Goal: Task Accomplishment & Management: Complete application form

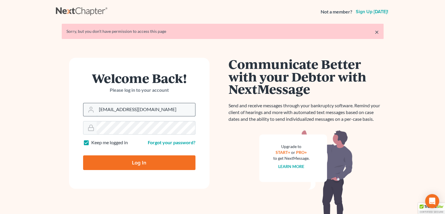
click at [148, 111] on input "vdruziako@aol.com" at bounding box center [146, 109] width 99 height 13
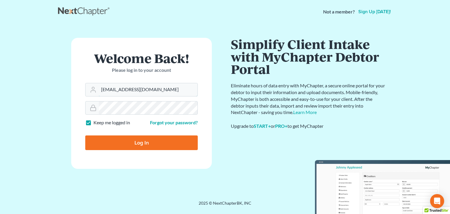
type input "dorie@victordruziakolaw.com"
click at [132, 146] on input "Log In" at bounding box center [141, 142] width 112 height 15
type input "Thinking..."
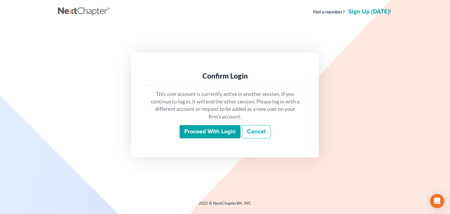
click at [205, 129] on input "Proceed with login" at bounding box center [209, 131] width 61 height 13
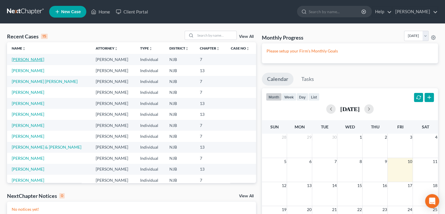
click at [44, 59] on link "Ellingsworth, Krista" at bounding box center [28, 59] width 32 height 5
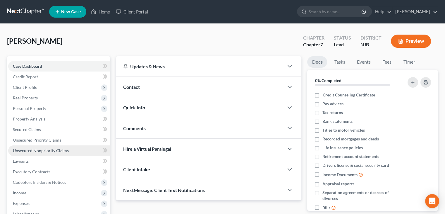
click at [48, 150] on span "Unsecured Nonpriority Claims" at bounding box center [41, 150] width 56 height 5
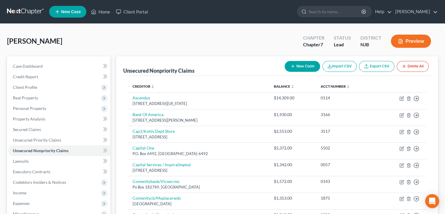
click at [300, 66] on button "New Claim" at bounding box center [302, 66] width 35 height 11
select select "0"
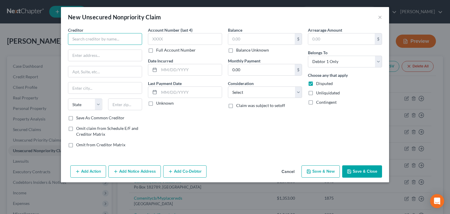
click at [76, 37] on input "text" at bounding box center [105, 39] width 74 height 12
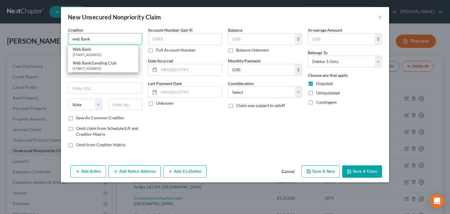
click at [74, 37] on input "web Bank" at bounding box center [105, 39] width 74 height 12
click at [93, 41] on input "Web Bank" at bounding box center [105, 39] width 74 height 12
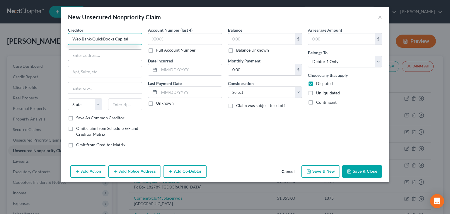
type input "Web Bank/QuickBooks Capital"
click at [71, 54] on input "text" at bounding box center [104, 55] width 73 height 11
click at [78, 55] on input "text" at bounding box center [104, 55] width 73 height 11
type input "O. O. Box 842978"
click at [72, 88] on input "text" at bounding box center [104, 87] width 73 height 11
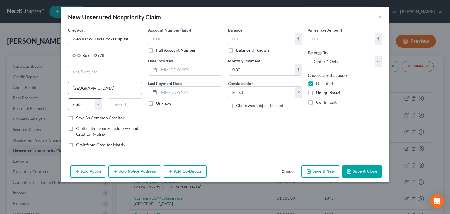
type input "Dallas"
click at [83, 105] on select "State AL AK AR AZ CA CO CT DE DC FL GA GU HI ID IL IN IA KS KY LA ME MD MA MI M…" at bounding box center [85, 104] width 34 height 12
select select "45"
click at [124, 109] on div "State AL AK AR AZ CA CO CT DE DC FL GA GU HI ID IL IN IA KS KY LA ME MD MA MI M…" at bounding box center [105, 106] width 80 height 16
click at [119, 106] on input "text" at bounding box center [125, 104] width 34 height 12
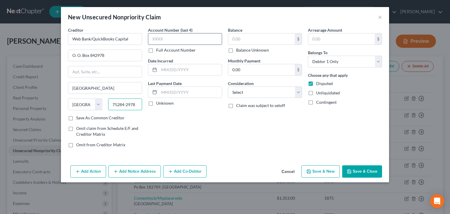
type input "75284-2978"
click at [160, 39] on input "text" at bounding box center [185, 39] width 74 height 12
type input "7767"
click at [239, 39] on input "text" at bounding box center [261, 38] width 66 height 11
click at [156, 104] on label "Unknown" at bounding box center [165, 103] width 18 height 6
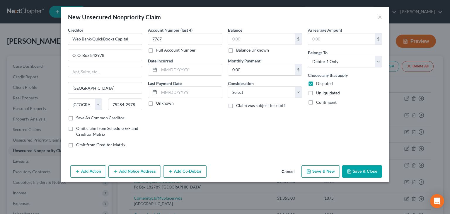
click at [158, 104] on input "Unknown" at bounding box center [160, 102] width 4 height 4
checkbox input "true"
click at [240, 34] on input "text" at bounding box center [261, 38] width 66 height 11
type input "9,925"
click at [297, 94] on select "Select Cable / Satellite Services Collection Agency Credit Card Debt Debt Couns…" at bounding box center [265, 92] width 74 height 12
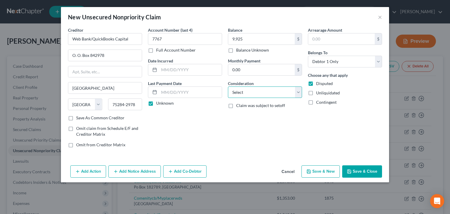
select select "10"
click at [228, 86] on select "Select Cable / Satellite Services Collection Agency Credit Card Debt Debt Couns…" at bounding box center [265, 92] width 74 height 12
click at [369, 171] on button "Save & Close" at bounding box center [362, 171] width 40 height 12
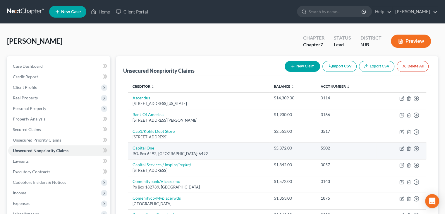
click at [199, 144] on td "Capital One P.O. Box 6492, Carol Stream, IL 60197-6492" at bounding box center [198, 150] width 141 height 17
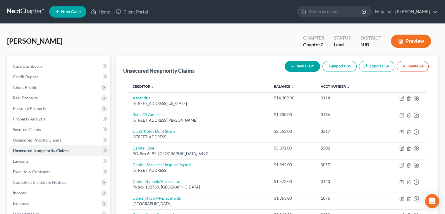
click at [412, 40] on button "Preview" at bounding box center [411, 41] width 40 height 13
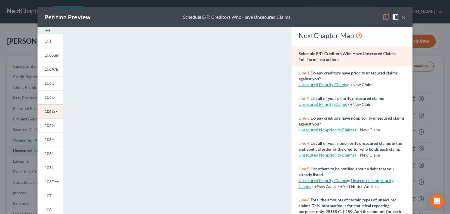
click at [401, 16] on button "×" at bounding box center [403, 16] width 4 height 7
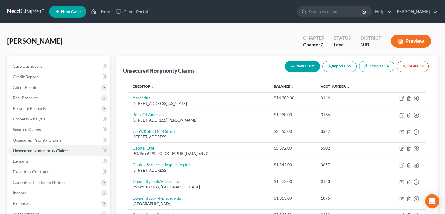
click at [307, 63] on button "New Claim" at bounding box center [302, 66] width 35 height 11
select select "0"
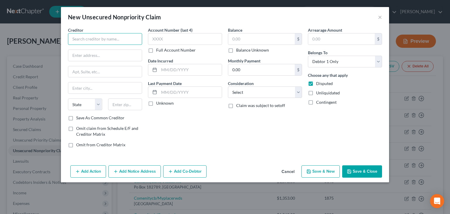
click at [91, 42] on input "text" at bounding box center [105, 39] width 74 height 12
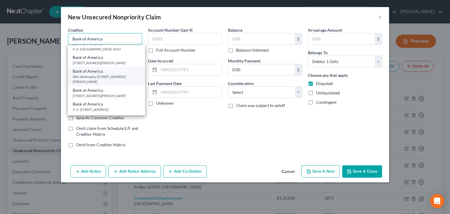
scroll to position [23, 0]
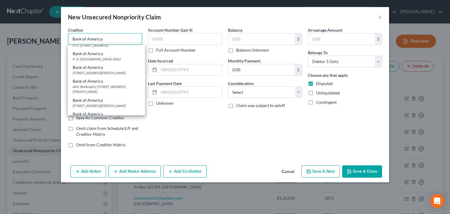
type input "Bank of America"
click at [197, 129] on div "Account Number (last 4) Full Account Number Date Incurred Last Payment Date Unk…" at bounding box center [185, 89] width 80 height 125
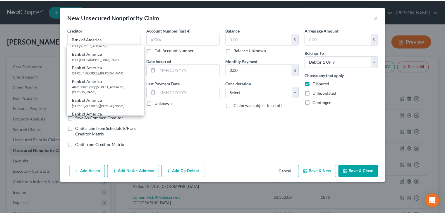
scroll to position [0, 0]
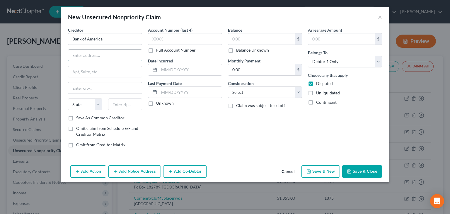
click at [75, 54] on input "text" at bounding box center [104, 55] width 73 height 11
drag, startPoint x: 76, startPoint y: 55, endPoint x: 77, endPoint y: 59, distance: 3.3
click at [76, 56] on input "O. O. Box" at bounding box center [104, 55] width 73 height 11
type input "P. O. Box 660441"
click at [78, 89] on input "text" at bounding box center [104, 87] width 73 height 11
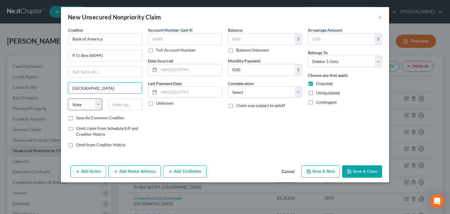
type input "Dallas"
click at [73, 106] on select "State AL AK AR AZ CA CO CT DE DC FL GA GU HI ID IL IN IA KS KY LA ME MD MA MI M…" at bounding box center [85, 104] width 34 height 12
select select "45"
click at [68, 98] on select "State AL AK AR AZ CA CO CT DE DC FL GA GU HI ID IL IN IA KS KY LA ME MD MA MI M…" at bounding box center [85, 104] width 34 height 12
click at [122, 103] on input "text" at bounding box center [125, 104] width 34 height 12
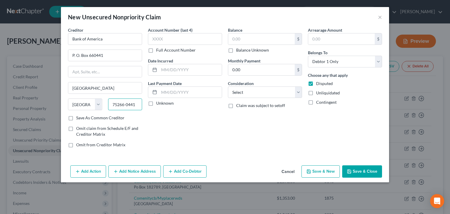
type input "75266-0441"
click at [76, 119] on label "Save As Common Creditor" at bounding box center [100, 118] width 48 height 6
click at [78, 119] on input "Save As Common Creditor" at bounding box center [80, 117] width 4 height 4
checkbox input "true"
click at [162, 39] on input "text" at bounding box center [185, 39] width 74 height 12
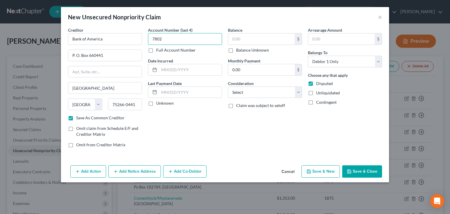
type input "7802"
click at [156, 103] on label "Unknown" at bounding box center [165, 103] width 18 height 6
click at [158, 103] on input "Unknown" at bounding box center [160, 102] width 4 height 4
checkbox input "true"
click at [245, 41] on input "text" at bounding box center [261, 38] width 66 height 11
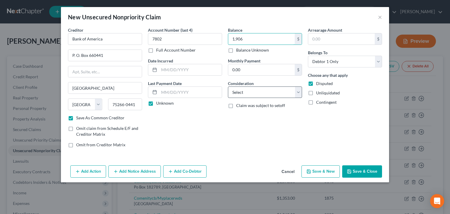
type input "1,906"
click at [264, 91] on select "Select Cable / Satellite Services Collection Agency Credit Card Debt Debt Couns…" at bounding box center [265, 92] width 74 height 12
select select "2"
click at [228, 86] on select "Select Cable / Satellite Services Collection Agency Credit Card Debt Debt Couns…" at bounding box center [265, 92] width 74 height 12
click at [366, 171] on button "Save & Close" at bounding box center [362, 171] width 40 height 12
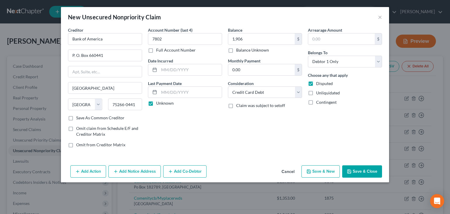
checkbox input "false"
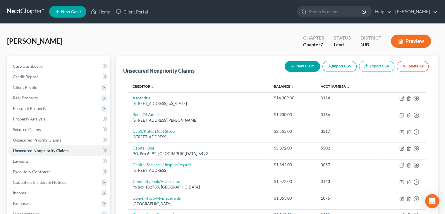
drag, startPoint x: 215, startPoint y: 47, endPoint x: 215, endPoint y: 66, distance: 19.0
click at [215, 66] on div "Unsecured Nonpriority Claims New Claim Import CSV Export CSV Delete All" at bounding box center [277, 66] width 308 height 20
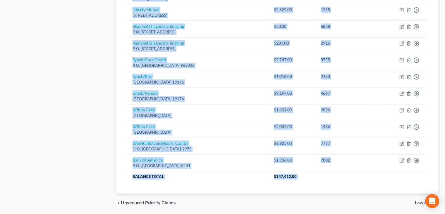
scroll to position [424, 0]
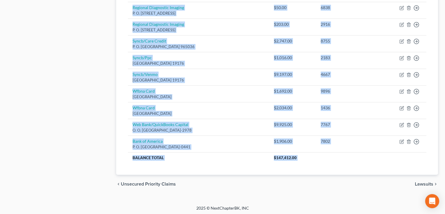
drag, startPoint x: 130, startPoint y: 93, endPoint x: 169, endPoint y: 224, distance: 136.8
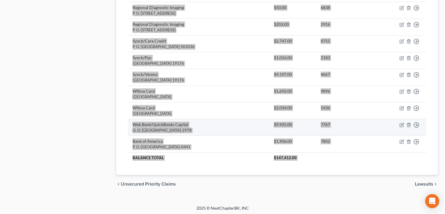
scroll to position [401, 0]
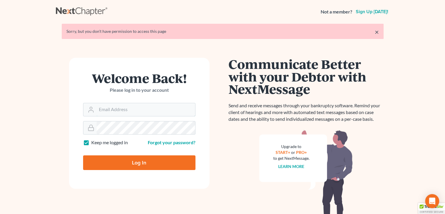
type input "[PERSON_NAME][EMAIL_ADDRESS][DOMAIN_NAME]"
click at [132, 159] on input "Log In" at bounding box center [139, 162] width 112 height 15
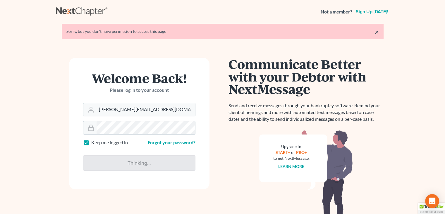
type input "Thinking..."
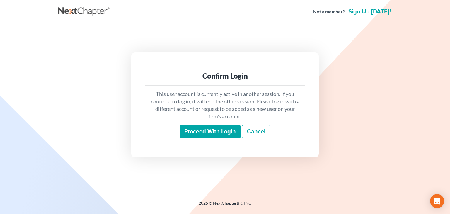
click at [215, 133] on input "Proceed with login" at bounding box center [209, 131] width 61 height 13
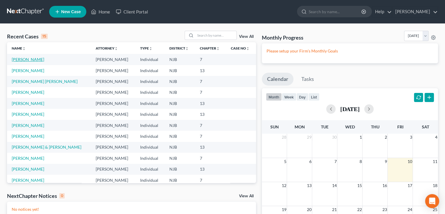
click at [36, 61] on link "Ellingsworth, Krista" at bounding box center [28, 59] width 32 height 5
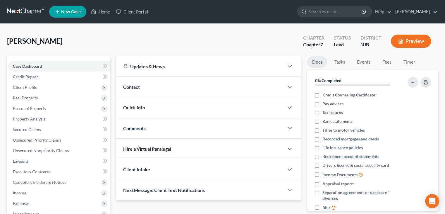
click at [418, 41] on button "Preview" at bounding box center [411, 41] width 40 height 13
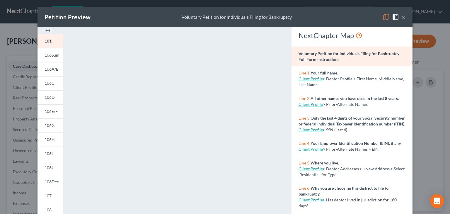
click at [401, 13] on button "×" at bounding box center [403, 16] width 4 height 7
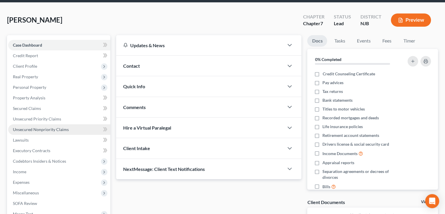
scroll to position [59, 0]
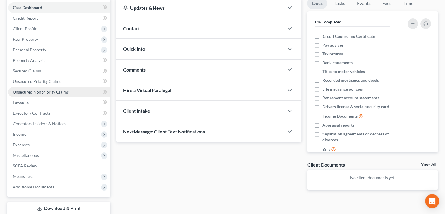
click at [58, 92] on span "Unsecured Nonpriority Claims" at bounding box center [41, 91] width 56 height 5
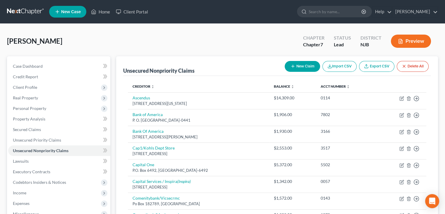
drag, startPoint x: 406, startPoint y: 51, endPoint x: 414, endPoint y: 41, distance: 12.1
click at [410, 48] on div "Chapter Chapter 7 Status Lead District NJB Preview" at bounding box center [367, 41] width 142 height 21
click at [414, 39] on button "Preview" at bounding box center [411, 41] width 40 height 13
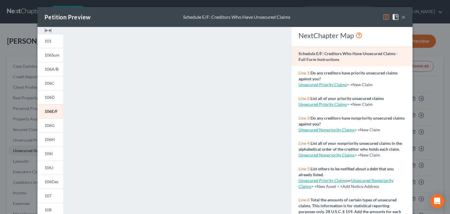
click at [401, 17] on button "×" at bounding box center [403, 16] width 4 height 7
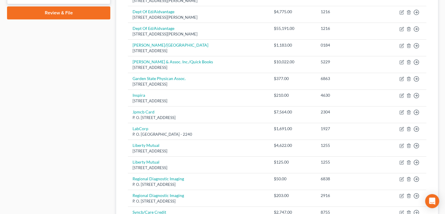
scroll to position [424, 0]
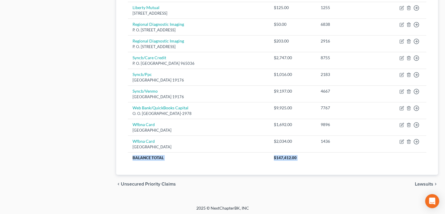
drag, startPoint x: 131, startPoint y: 159, endPoint x: 139, endPoint y: 226, distance: 68.1
click at [169, 176] on div "chevron_left Unsecured Priority Claims Lawsuits chevron_right" at bounding box center [277, 183] width 322 height 19
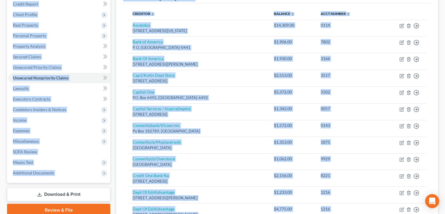
scroll to position [0, 0]
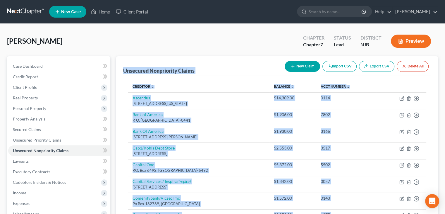
drag, startPoint x: 310, startPoint y: 161, endPoint x: 115, endPoint y: 71, distance: 214.1
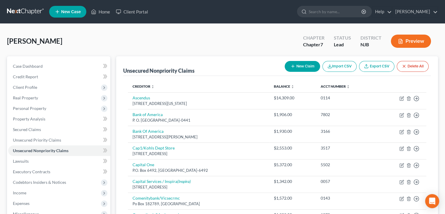
click at [239, 49] on div "Ellingsworth, Krista Upgraded Chapter Chapter 7 Status Lead District NJB Preview" at bounding box center [222, 43] width 431 height 25
click at [152, 87] on icon "unfold_more" at bounding box center [153, 87] width 4 height 4
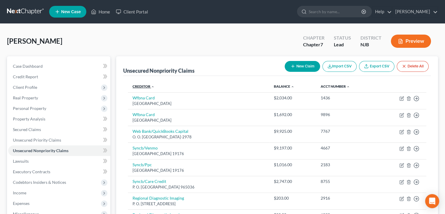
click at [152, 87] on icon "expand_less" at bounding box center [153, 87] width 4 height 4
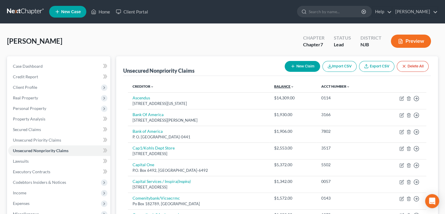
click at [291, 87] on icon "expand_more" at bounding box center [293, 87] width 4 height 4
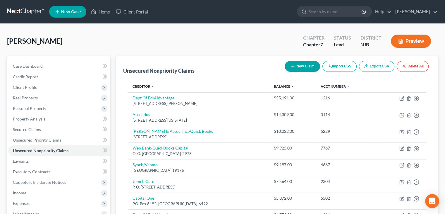
click at [291, 87] on icon "expand_less" at bounding box center [293, 87] width 4 height 4
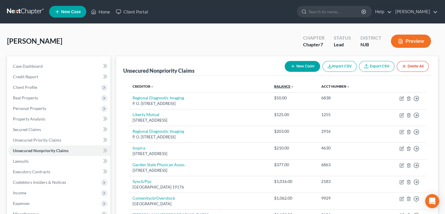
click at [291, 86] on icon "expand_more" at bounding box center [293, 87] width 4 height 4
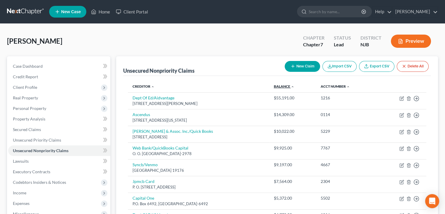
click at [291, 86] on icon "expand_less" at bounding box center [293, 87] width 4 height 4
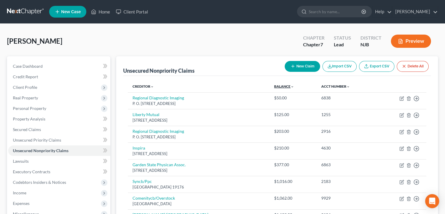
click at [291, 86] on icon "expand_more" at bounding box center [293, 87] width 4 height 4
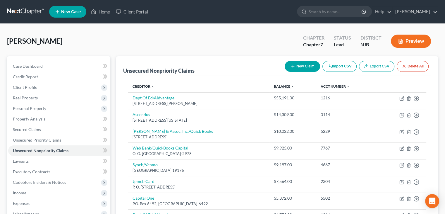
click at [277, 86] on link "Balance expand_more expand_less unfold_more" at bounding box center [284, 86] width 20 height 4
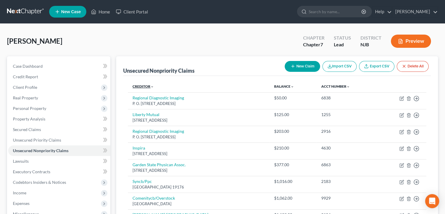
click at [152, 87] on icon "expand_more" at bounding box center [152, 87] width 4 height 4
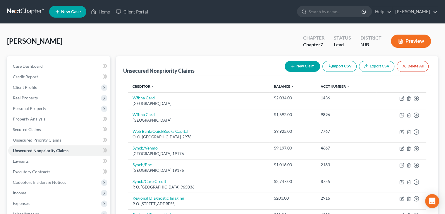
click at [152, 87] on icon "expand_less" at bounding box center [153, 87] width 4 height 4
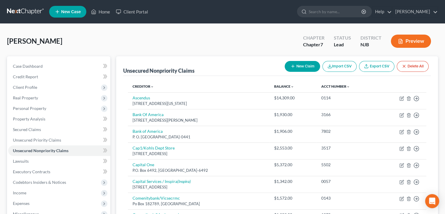
click at [420, 41] on button "Preview" at bounding box center [411, 41] width 40 height 13
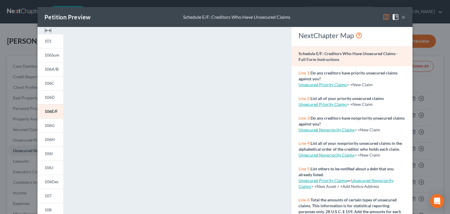
click at [401, 18] on button "×" at bounding box center [403, 16] width 4 height 7
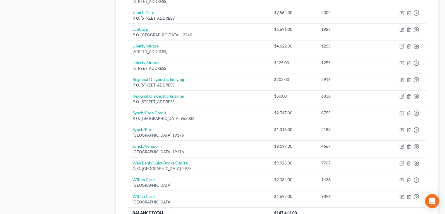
scroll to position [373, 0]
